Goal: Information Seeking & Learning: Learn about a topic

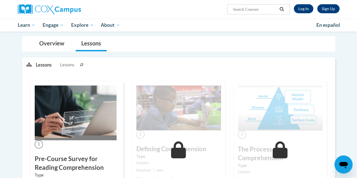
scroll to position [47, 0]
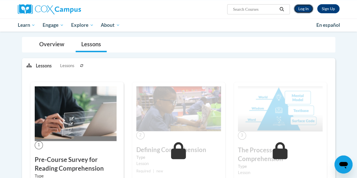
click at [303, 8] on link "Log In" at bounding box center [303, 8] width 19 height 9
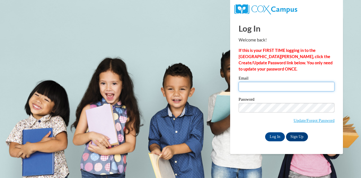
click at [263, 87] on input "Email" at bounding box center [287, 87] width 96 height 10
type input "sbaker@wbsd-schools.org"
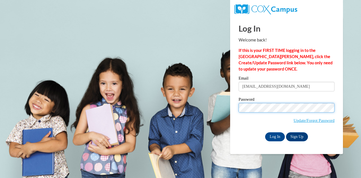
click at [265, 132] on input "Log In" at bounding box center [275, 136] width 20 height 9
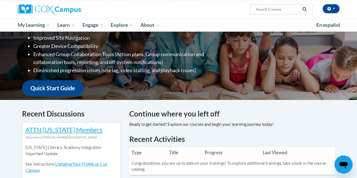
scroll to position [24, 0]
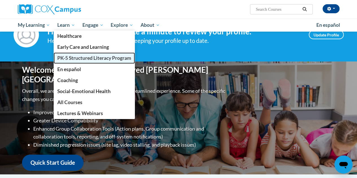
click at [77, 57] on span "PK-5 Structured Literacy Program" at bounding box center [94, 58] width 74 height 6
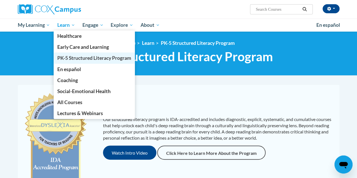
click at [67, 54] on link "PK-5 Structured Literacy Program" at bounding box center [94, 57] width 81 height 11
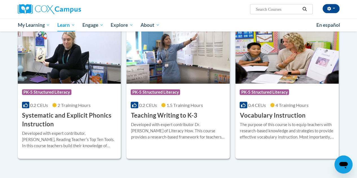
scroll to position [617, 0]
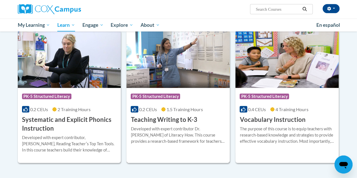
click at [166, 118] on h3 "Teaching Writing to K-3" at bounding box center [164, 119] width 66 height 9
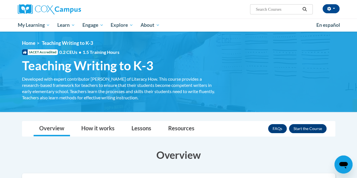
drag, startPoint x: 308, startPoint y: 128, endPoint x: 296, endPoint y: 152, distance: 26.9
click at [296, 152] on h3 "Overview" at bounding box center [178, 155] width 313 height 14
click at [304, 128] on button "Enroll" at bounding box center [308, 128] width 38 height 9
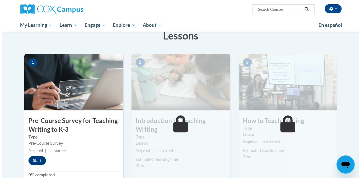
scroll to position [135, 0]
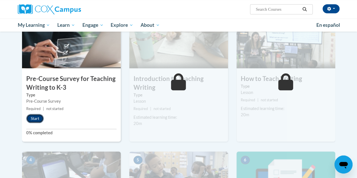
click at [37, 115] on button "Start" at bounding box center [34, 118] width 17 height 9
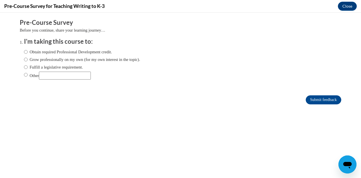
scroll to position [0, 0]
click at [24, 50] on input "Obtain required Professional Development credit." at bounding box center [26, 52] width 4 height 6
radio input "true"
click at [317, 103] on input "Submit feedback" at bounding box center [324, 99] width 36 height 9
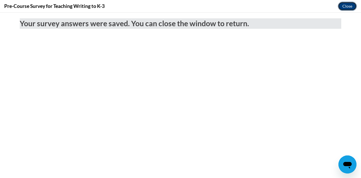
click at [347, 5] on button "Close" at bounding box center [347, 6] width 19 height 9
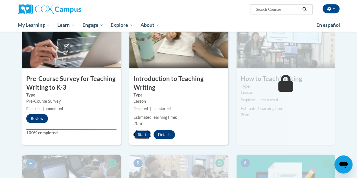
click at [143, 133] on button "Start" at bounding box center [141, 134] width 17 height 9
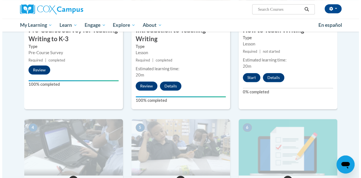
scroll to position [182, 0]
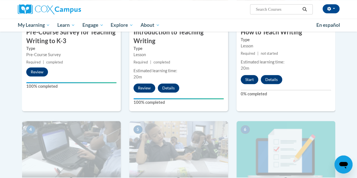
click at [249, 79] on button "Start" at bounding box center [249, 79] width 17 height 9
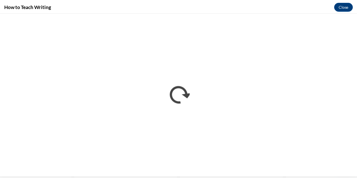
scroll to position [0, 0]
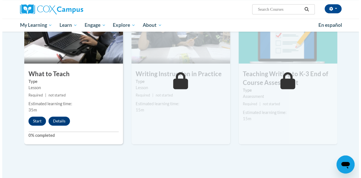
scroll to position [290, 0]
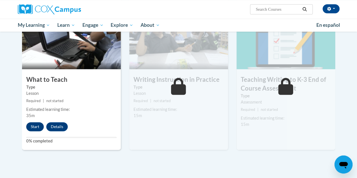
click at [32, 126] on button "Start" at bounding box center [34, 126] width 17 height 9
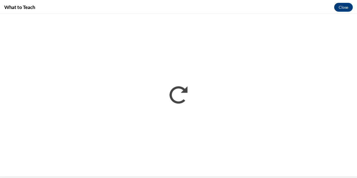
scroll to position [0, 0]
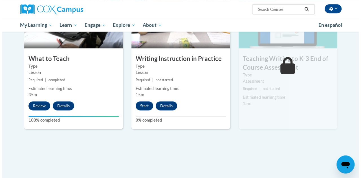
scroll to position [311, 0]
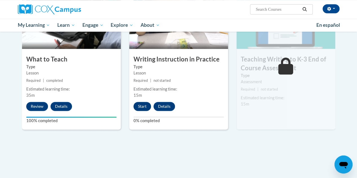
click at [140, 102] on button "Start" at bounding box center [141, 106] width 17 height 9
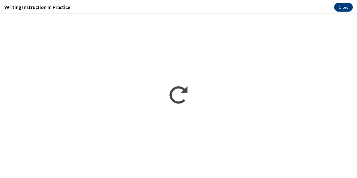
scroll to position [0, 0]
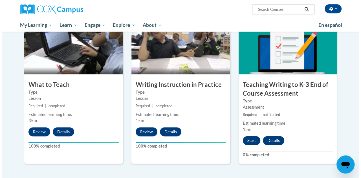
scroll to position [286, 0]
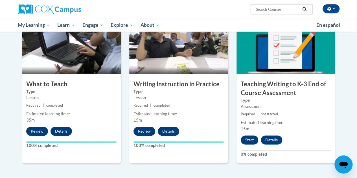
click at [247, 140] on button "Start" at bounding box center [249, 139] width 17 height 9
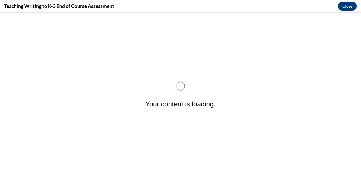
scroll to position [0, 0]
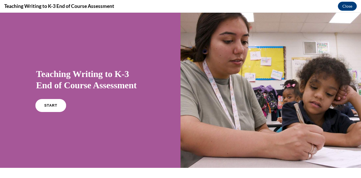
click at [56, 110] on link "START" at bounding box center [50, 105] width 31 height 13
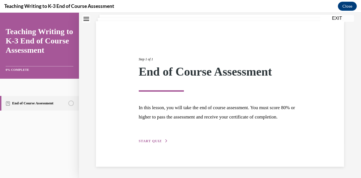
scroll to position [43, 0]
click at [166, 141] on icon "button" at bounding box center [166, 140] width 3 height 3
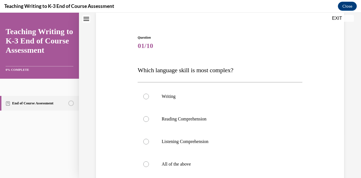
scroll to position [17, 0]
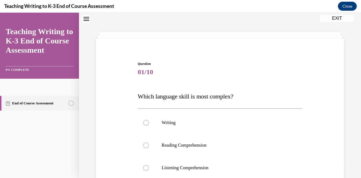
click at [298, 67] on span "01/10" at bounding box center [220, 71] width 164 height 11
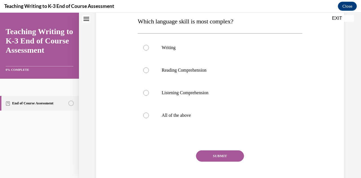
scroll to position [93, 0]
click at [152, 49] on label "Writing" at bounding box center [220, 47] width 164 height 23
click at [149, 49] on input "Writing" at bounding box center [146, 48] width 6 height 6
radio input "true"
click at [225, 155] on button "SUBMIT" at bounding box center [220, 155] width 48 height 11
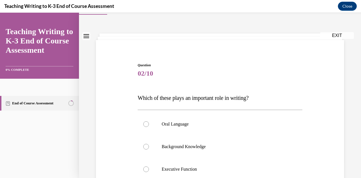
scroll to position [0, 0]
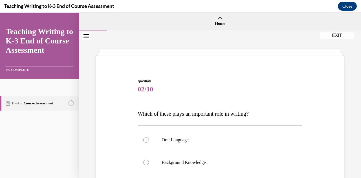
click at [242, 53] on div "Question 02/10 Which of these plays an important role in writing? Oral Language…" at bounding box center [220, 165] width 282 height 270
click at [237, 53] on div "Question 02/10 Which of these plays an important role in writing? Oral Language…" at bounding box center [220, 165] width 282 height 270
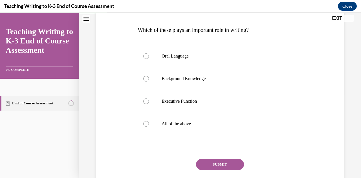
scroll to position [85, 0]
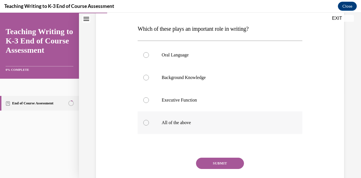
click at [145, 126] on label "All of the above" at bounding box center [220, 122] width 164 height 23
click at [145, 126] on input "All of the above" at bounding box center [146, 123] width 6 height 6
radio input "true"
click at [227, 167] on button "SUBMIT" at bounding box center [220, 163] width 48 height 11
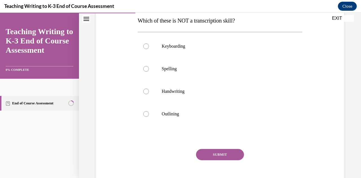
scroll to position [93, 0]
click at [146, 116] on label "Outlining" at bounding box center [220, 114] width 164 height 23
click at [146, 116] on input "Outlining" at bounding box center [146, 114] width 6 height 6
radio input "true"
click at [220, 153] on button "SUBMIT" at bounding box center [220, 154] width 48 height 11
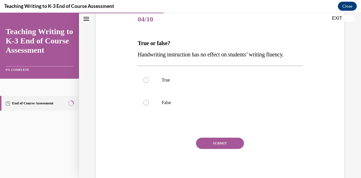
scroll to position [70, 0]
click at [148, 104] on label "False" at bounding box center [220, 103] width 164 height 23
click at [148, 104] on input "False" at bounding box center [146, 103] width 6 height 6
radio input "true"
click at [220, 143] on button "SUBMIT" at bounding box center [220, 143] width 48 height 11
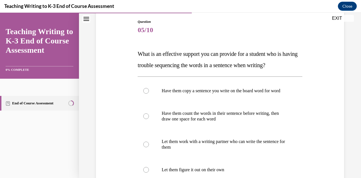
scroll to position [54, 0]
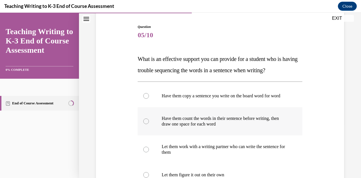
click at [144, 131] on label "Have them count the words in their sentence before writing, then draw one space…" at bounding box center [220, 121] width 164 height 28
click at [144, 124] on input "Have them count the words in their sentence before writing, then draw one space…" at bounding box center [146, 121] width 6 height 6
radio input "true"
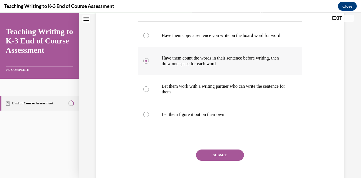
scroll to position [117, 0]
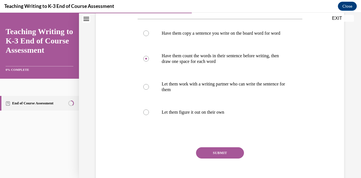
click at [226, 159] on button "SUBMIT" at bounding box center [220, 152] width 48 height 11
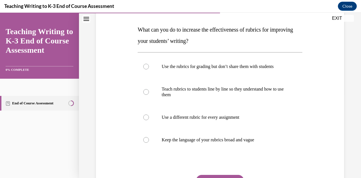
scroll to position [88, 0]
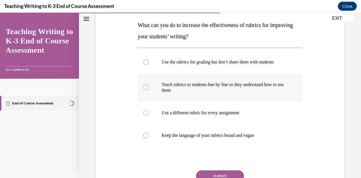
click at [150, 88] on label "Teach rubrics to students line by line so they understand how to use them" at bounding box center [220, 87] width 164 height 28
click at [149, 88] on input "Teach rubrics to students line by line so they understand how to use them" at bounding box center [146, 88] width 6 height 6
radio input "true"
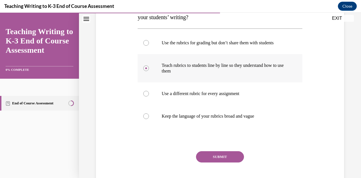
scroll to position [121, 0]
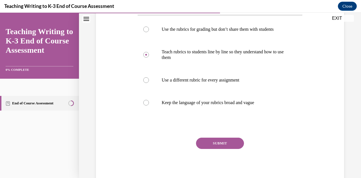
click at [223, 141] on button "SUBMIT" at bounding box center [220, 143] width 48 height 11
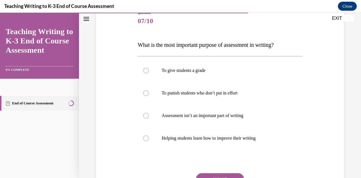
scroll to position [80, 0]
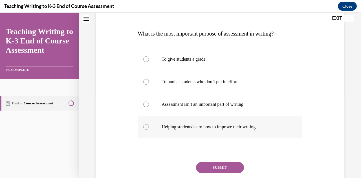
click at [146, 126] on div at bounding box center [146, 127] width 6 height 6
click at [146, 126] on input "Helping students learn how to improve their writing" at bounding box center [146, 127] width 6 height 6
radio input "true"
click at [199, 170] on button "SUBMIT" at bounding box center [220, 167] width 48 height 11
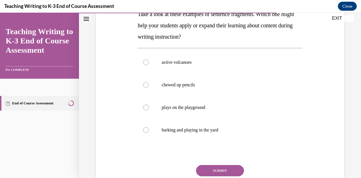
scroll to position [99, 0]
click at [143, 65] on label "active volcanoes" at bounding box center [220, 62] width 164 height 23
click at [143, 65] on input "active volcanoes" at bounding box center [146, 62] width 6 height 6
radio input "true"
click at [206, 166] on button "SUBMIT" at bounding box center [220, 170] width 48 height 11
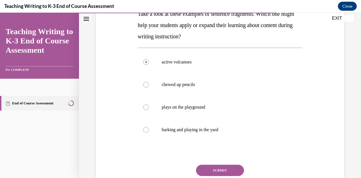
scroll to position [17, 0]
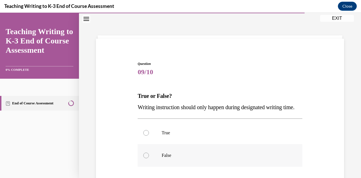
click at [144, 158] on div at bounding box center [146, 156] width 6 height 6
click at [144, 158] on input "False" at bounding box center [146, 156] width 6 height 6
radio input "true"
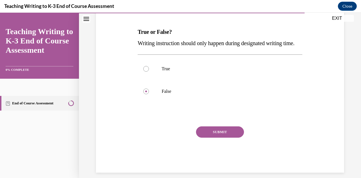
click at [206, 138] on button "SUBMIT" at bounding box center [220, 131] width 48 height 11
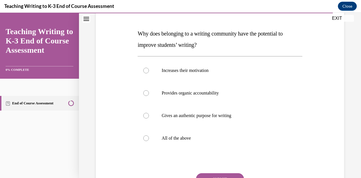
scroll to position [81, 0]
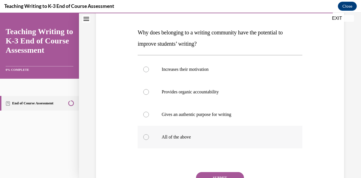
click at [148, 138] on div at bounding box center [146, 137] width 6 height 6
click at [148, 138] on input "All of the above" at bounding box center [146, 137] width 6 height 6
radio input "true"
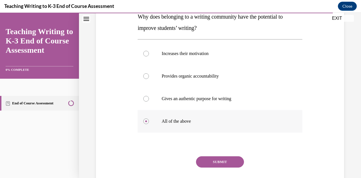
scroll to position [115, 0]
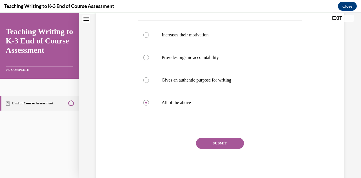
click at [215, 143] on button "SUBMIT" at bounding box center [220, 143] width 48 height 11
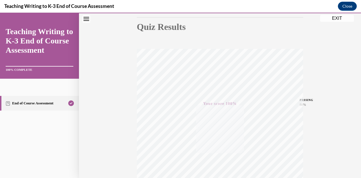
scroll to position [124, 0]
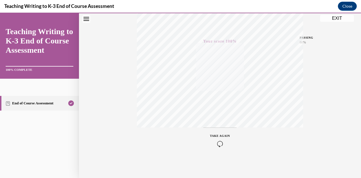
click at [331, 22] on div "Quiz Results PASSING 80% Your score 100% Passed PASSING 80% Your score Your sco…" at bounding box center [220, 42] width 282 height 271
click at [325, 19] on button "EXIT" at bounding box center [337, 18] width 34 height 7
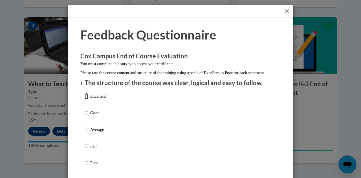
click at [86, 99] on input "Excellent" at bounding box center [87, 96] width 4 height 6
radio input "true"
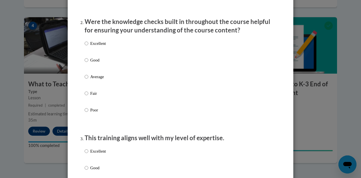
scroll to position [170, 0]
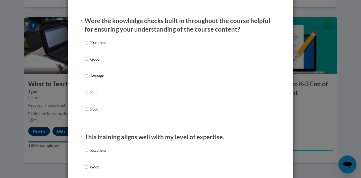
click at [86, 62] on input "Good" at bounding box center [87, 59] width 4 height 6
radio input "true"
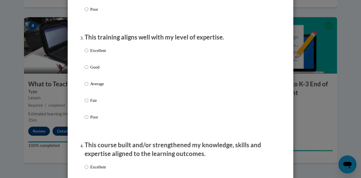
scroll to position [272, 0]
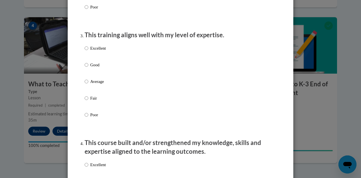
click at [85, 51] on input "Excellent" at bounding box center [87, 48] width 4 height 6
radio input "true"
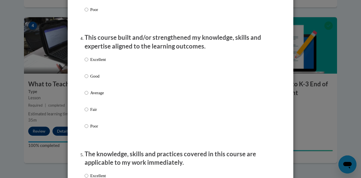
click at [85, 63] on input "Excellent" at bounding box center [87, 59] width 4 height 6
radio input "true"
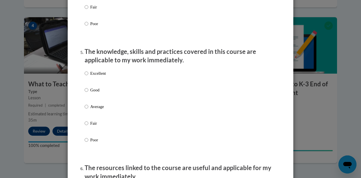
scroll to position [483, 0]
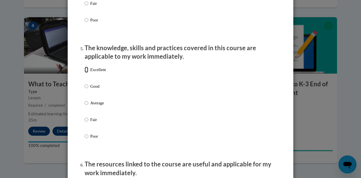
click at [85, 73] on input "Excellent" at bounding box center [87, 70] width 4 height 6
radio input "true"
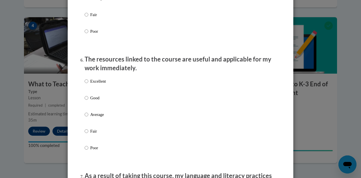
scroll to position [588, 0]
click at [85, 101] on input "Good" at bounding box center [87, 97] width 4 height 6
radio input "true"
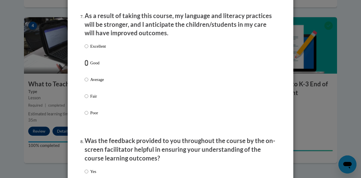
click at [85, 66] on input "Good" at bounding box center [87, 63] width 4 height 6
radio input "true"
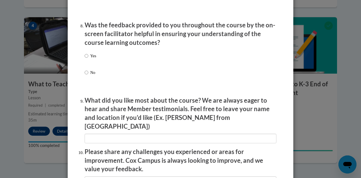
scroll to position [863, 0]
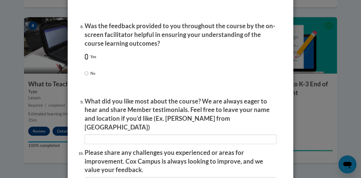
click at [85, 60] on input "Yes" at bounding box center [87, 57] width 4 height 6
radio input "true"
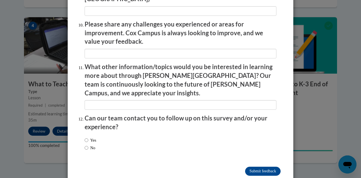
scroll to position [995, 0]
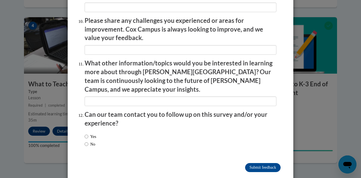
click at [85, 141] on input "No" at bounding box center [87, 144] width 4 height 6
radio input "true"
click at [270, 163] on input "Submit feedback" at bounding box center [263, 167] width 36 height 9
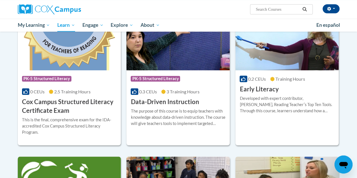
scroll to position [204, 0]
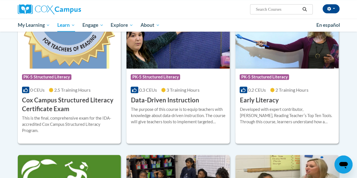
drag, startPoint x: 358, startPoint y: 52, endPoint x: 361, endPoint y: 104, distance: 52.0
click at [170, 100] on h3 "Data-Driven Instruction" at bounding box center [165, 100] width 68 height 9
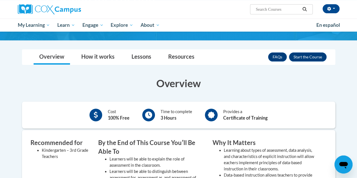
scroll to position [46, 0]
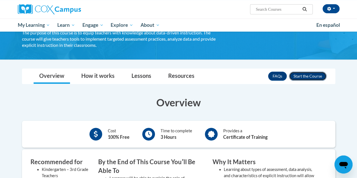
click at [308, 76] on button "Enroll" at bounding box center [308, 76] width 38 height 9
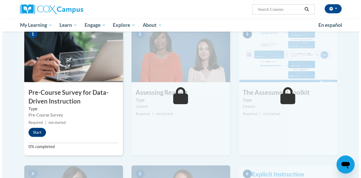
scroll to position [135, 0]
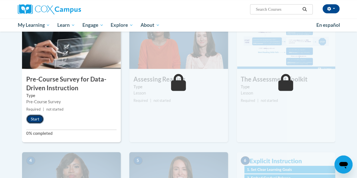
click at [39, 118] on button "Start" at bounding box center [34, 119] width 17 height 9
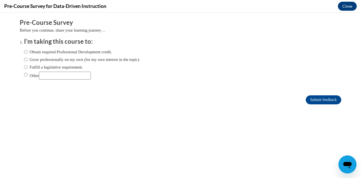
scroll to position [0, 0]
click at [25, 51] on label "Obtain required Professional Development credit." at bounding box center [68, 52] width 88 height 6
click at [25, 51] on input "Obtain required Professional Development credit." at bounding box center [26, 52] width 4 height 6
radio input "true"
click at [313, 100] on input "Submit feedback" at bounding box center [324, 99] width 36 height 9
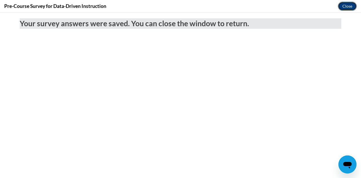
click at [345, 3] on button "Close" at bounding box center [347, 6] width 19 height 9
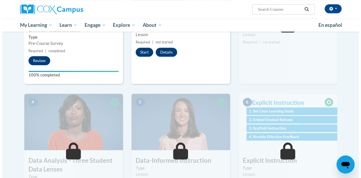
scroll to position [155, 0]
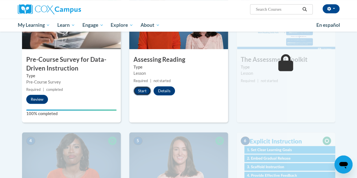
click at [145, 91] on button "Start" at bounding box center [141, 90] width 17 height 9
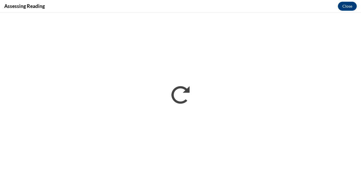
scroll to position [0, 0]
